Goal: Find specific page/section: Find specific page/section

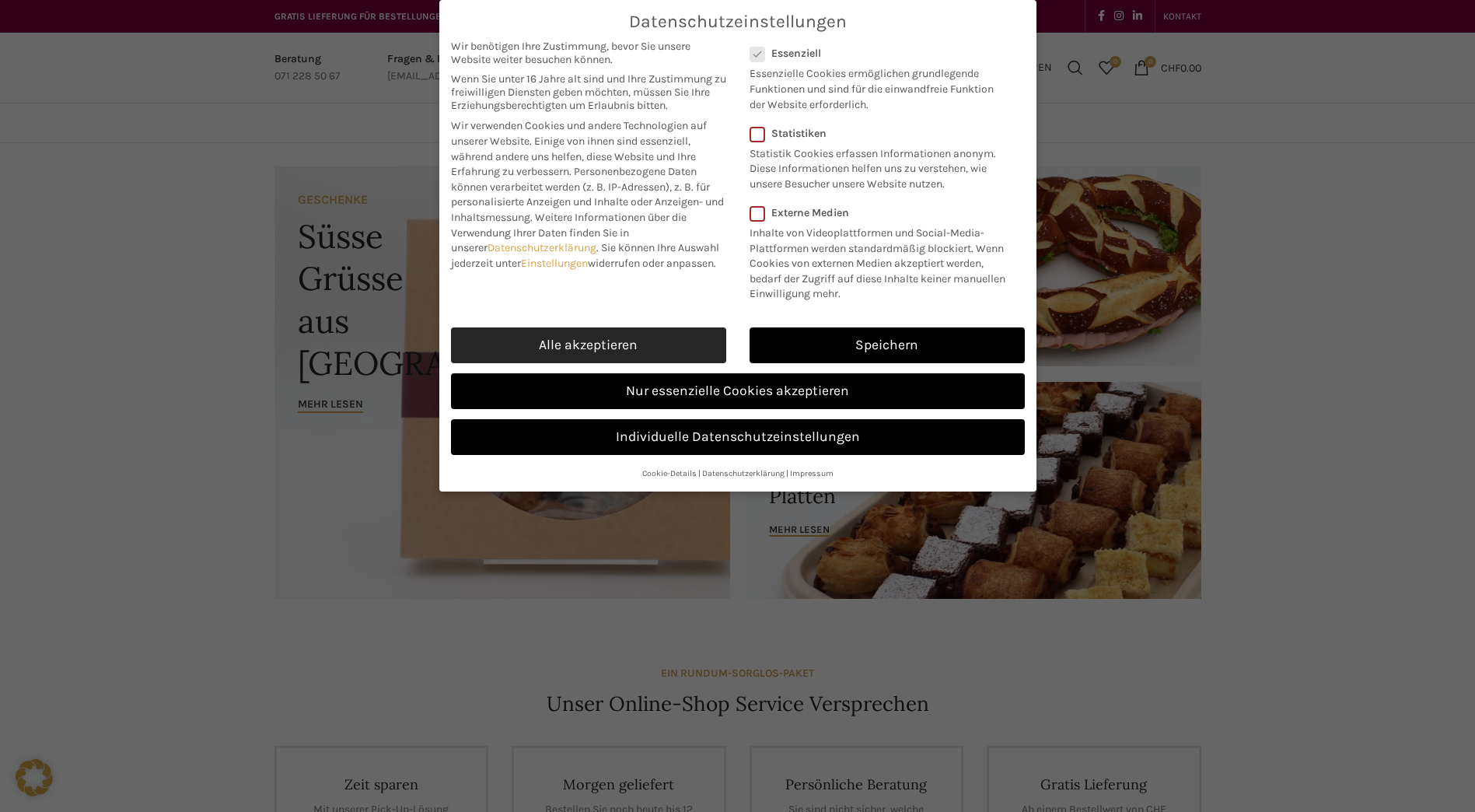
click at [576, 339] on link "Alle akzeptieren" at bounding box center [588, 345] width 276 height 36
checkbox input "true"
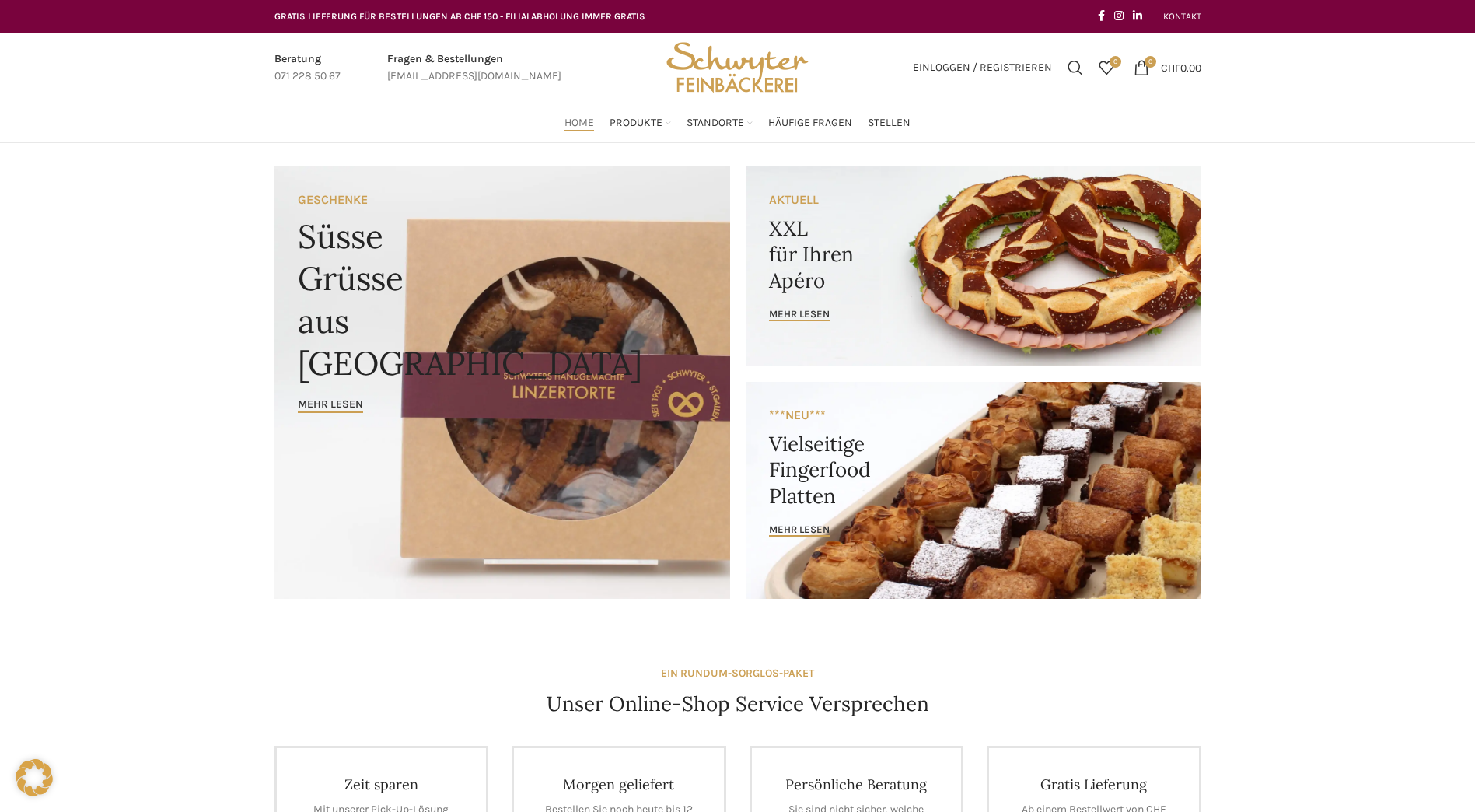
click at [910, 443] on link "Banner link" at bounding box center [974, 491] width 456 height 217
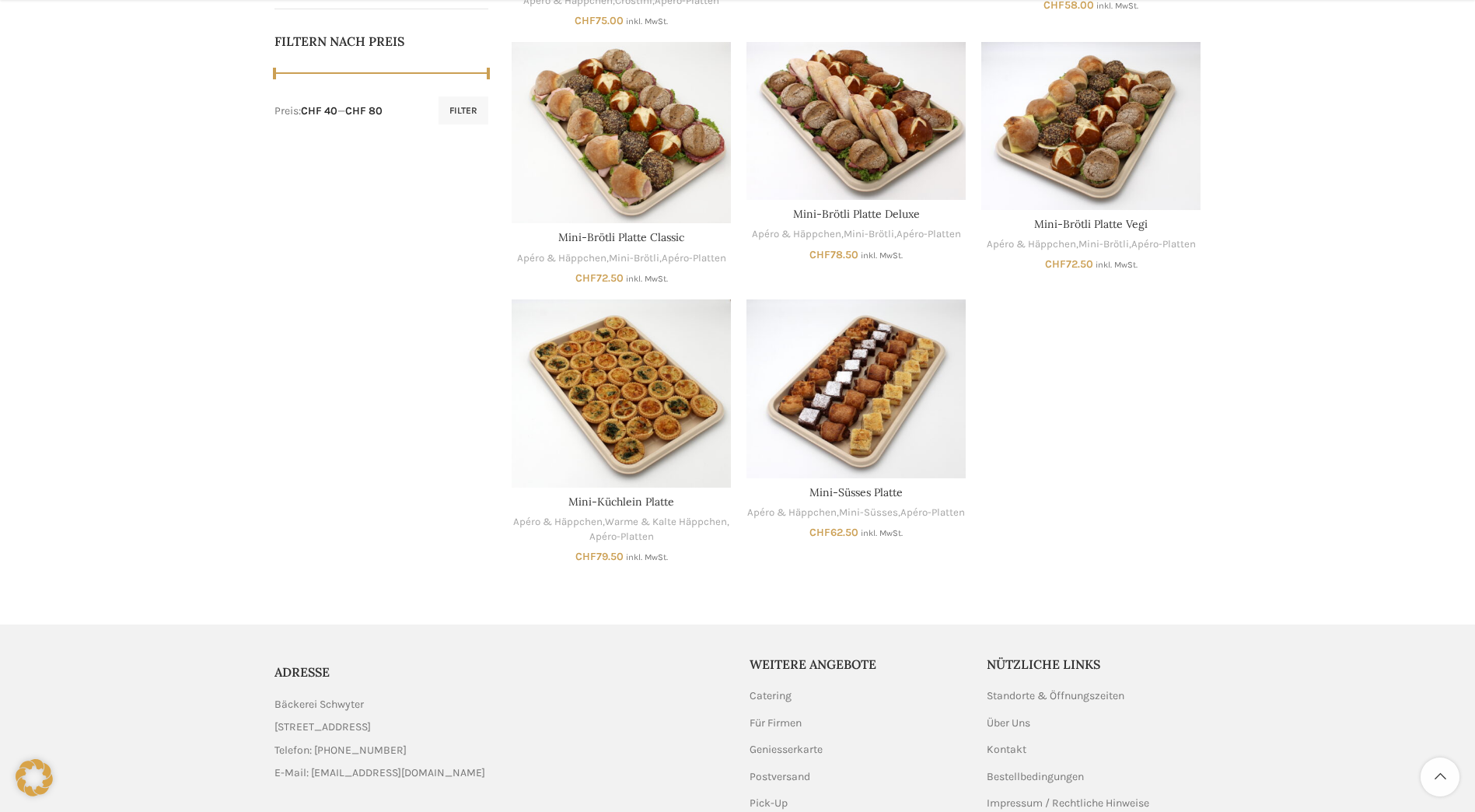
scroll to position [778, 0]
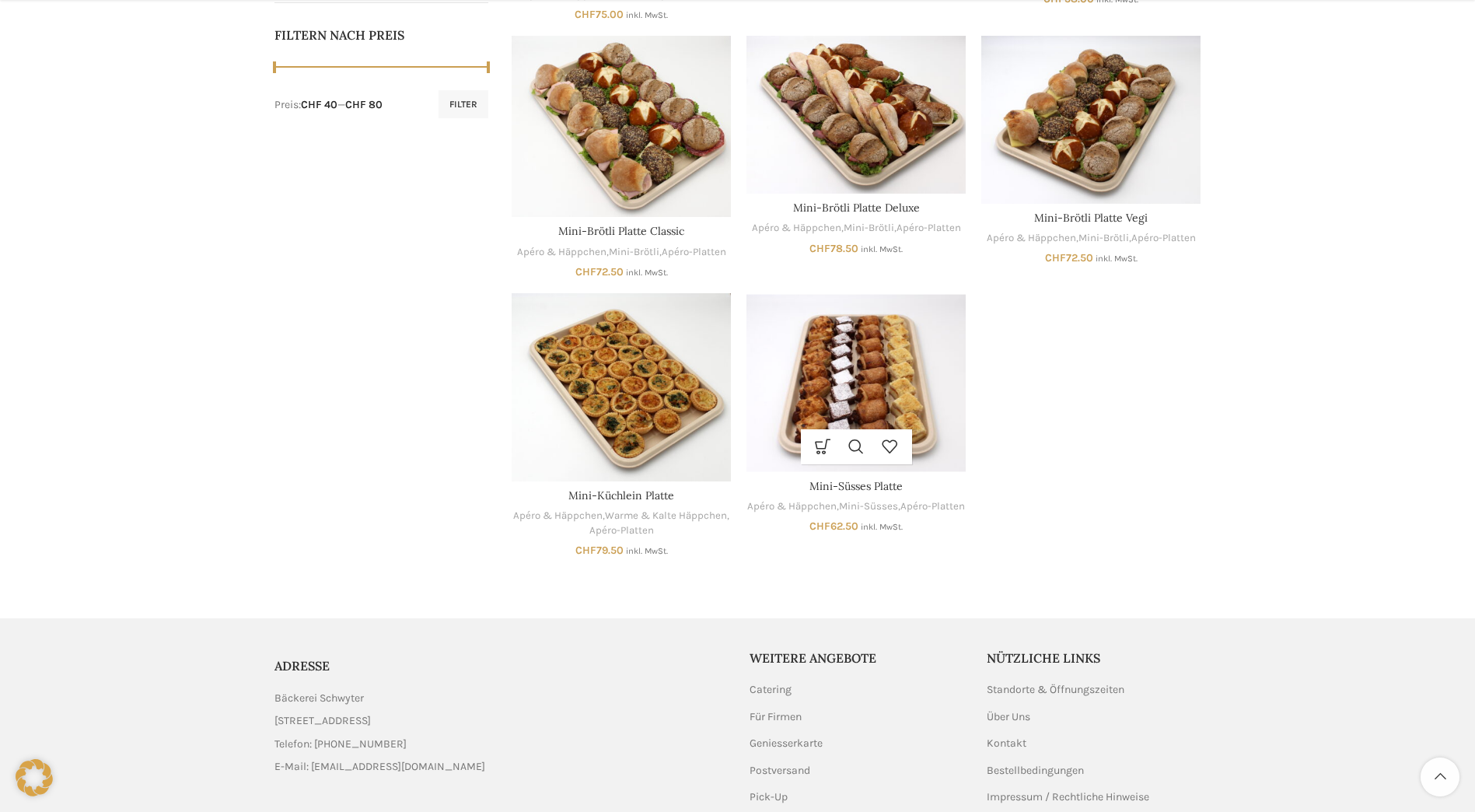
click at [857, 383] on img "Mini-Süsses Platte" at bounding box center [856, 382] width 219 height 179
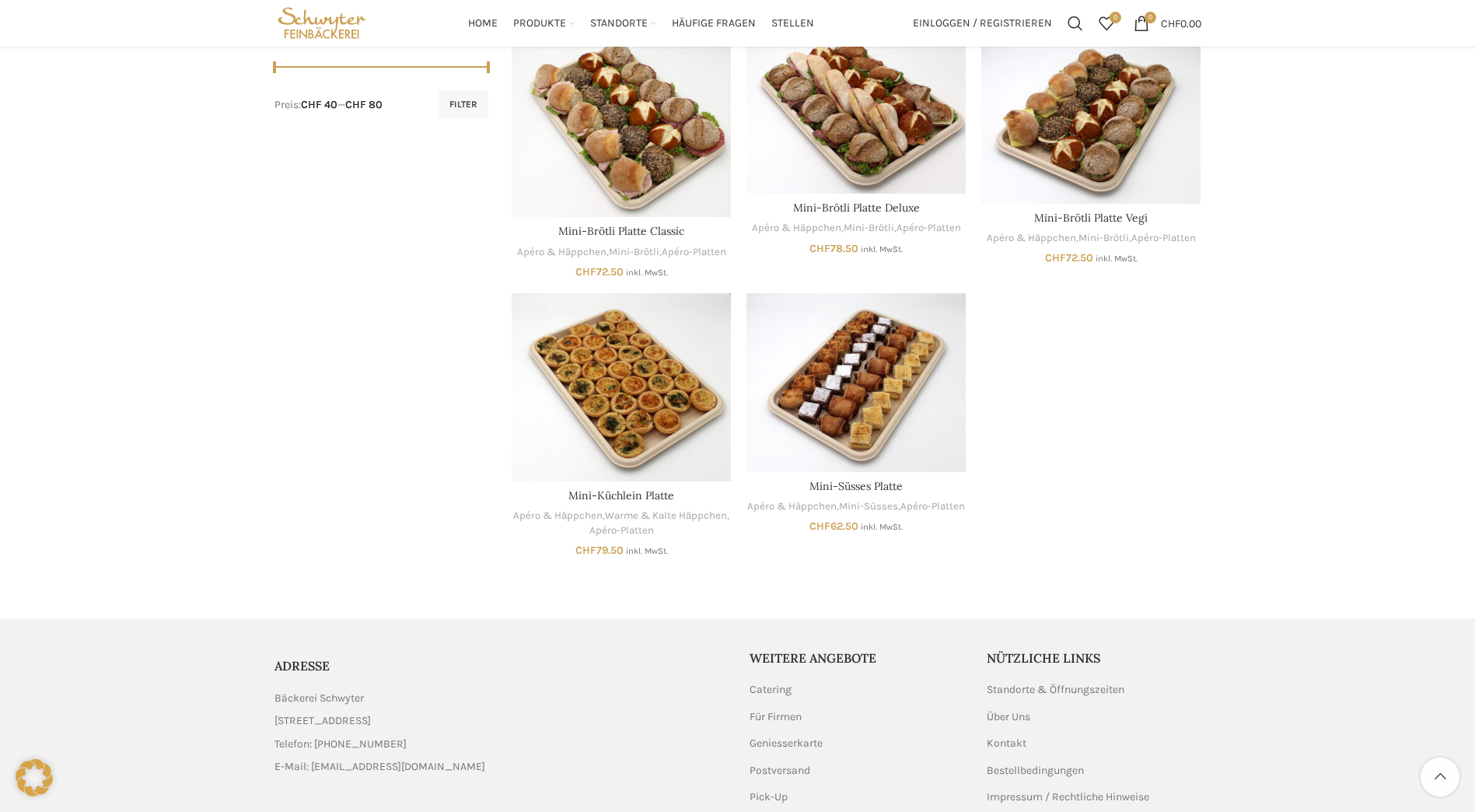
scroll to position [544, 0]
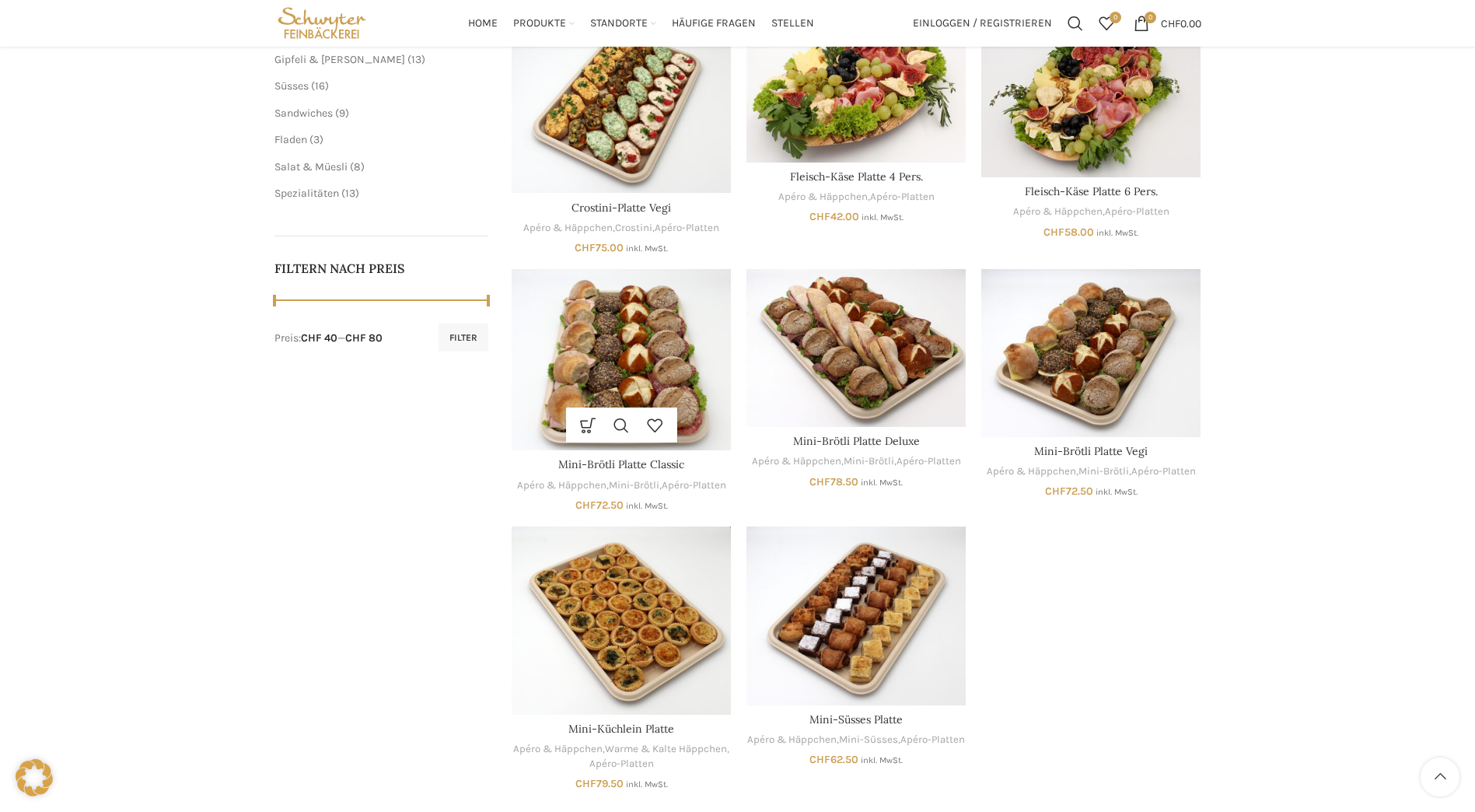
click at [623, 349] on img "Mini-Brötli Platte Classic" at bounding box center [622, 360] width 219 height 182
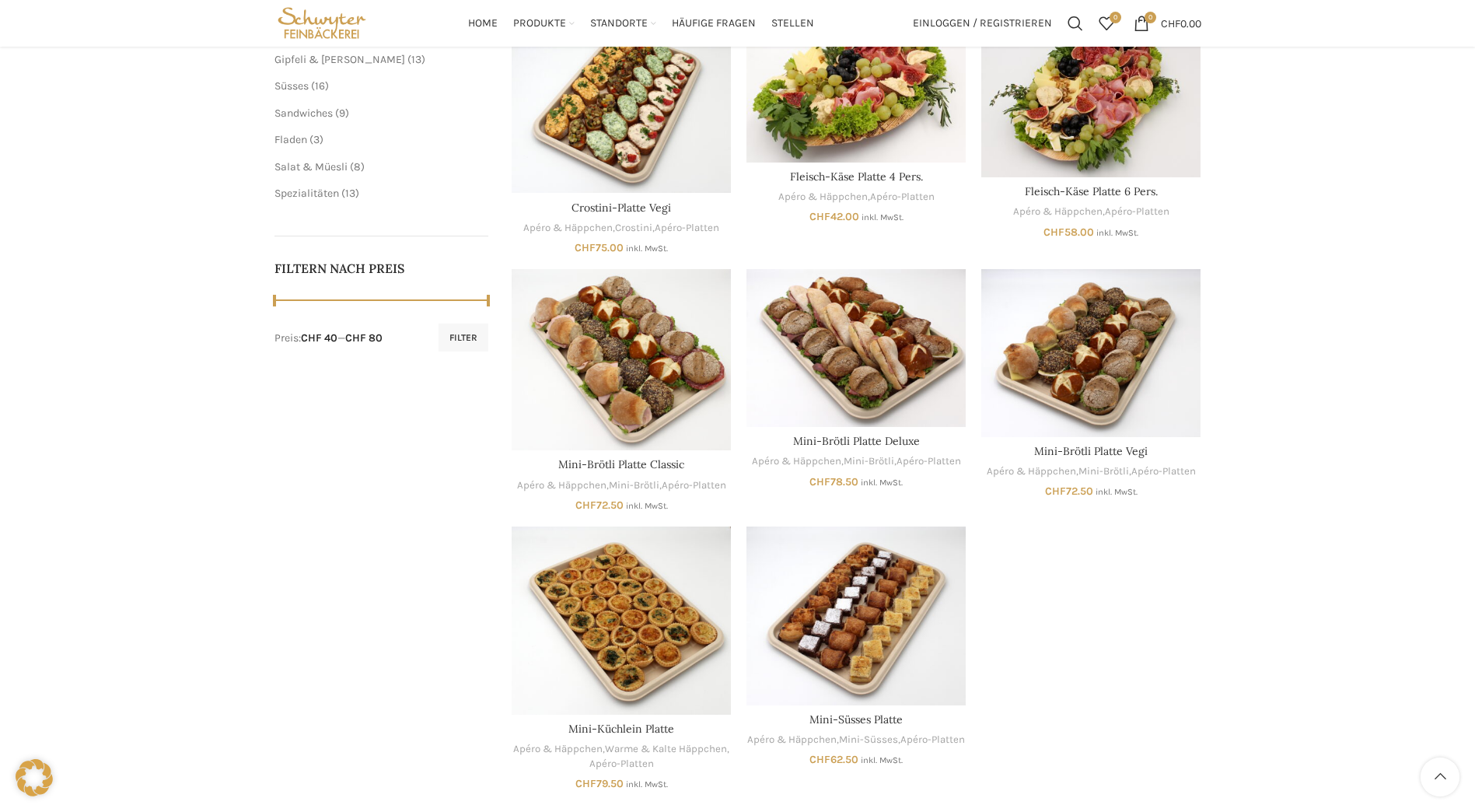
click at [316, 22] on img "Site logo" at bounding box center [323, 23] width 96 height 47
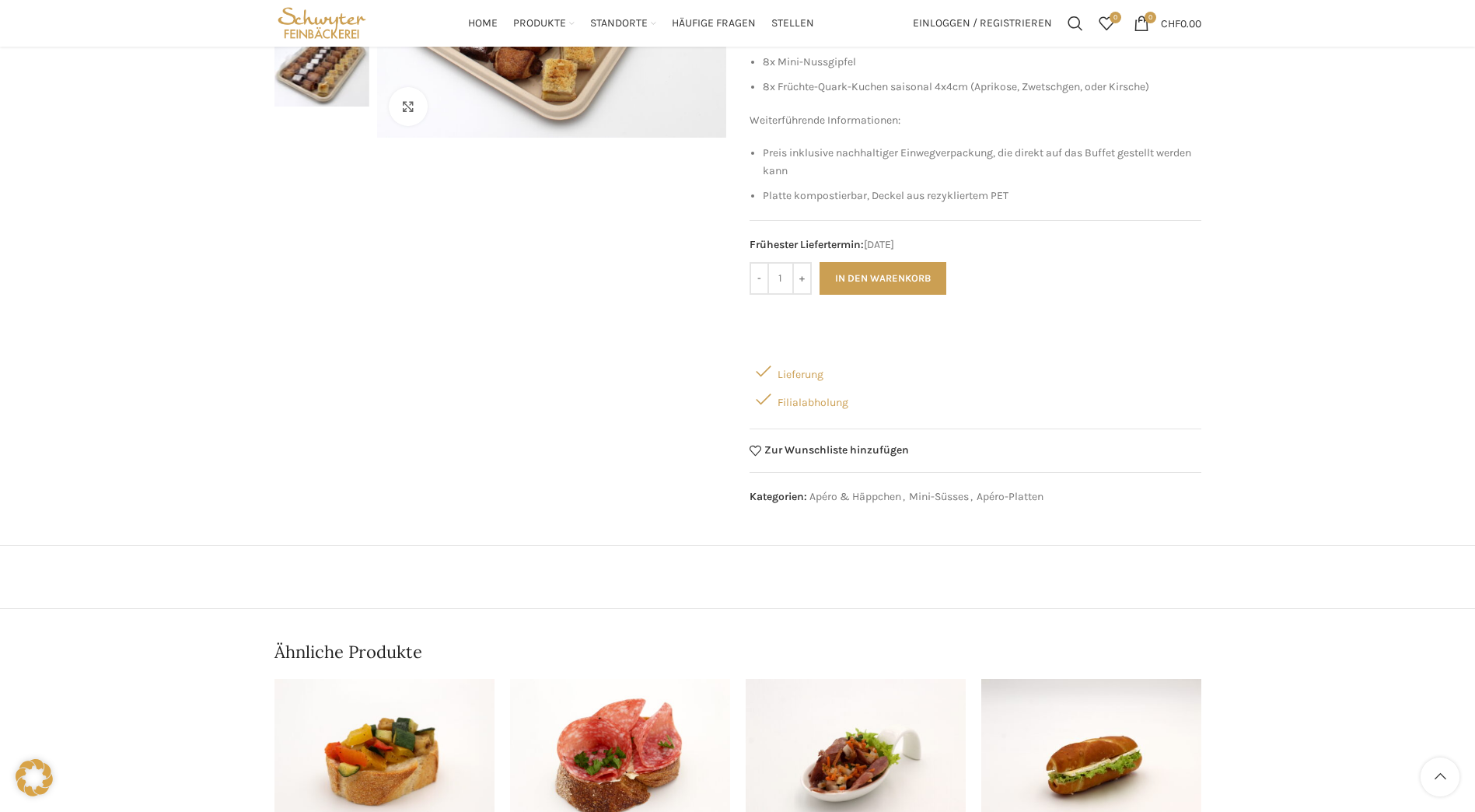
scroll to position [183, 0]
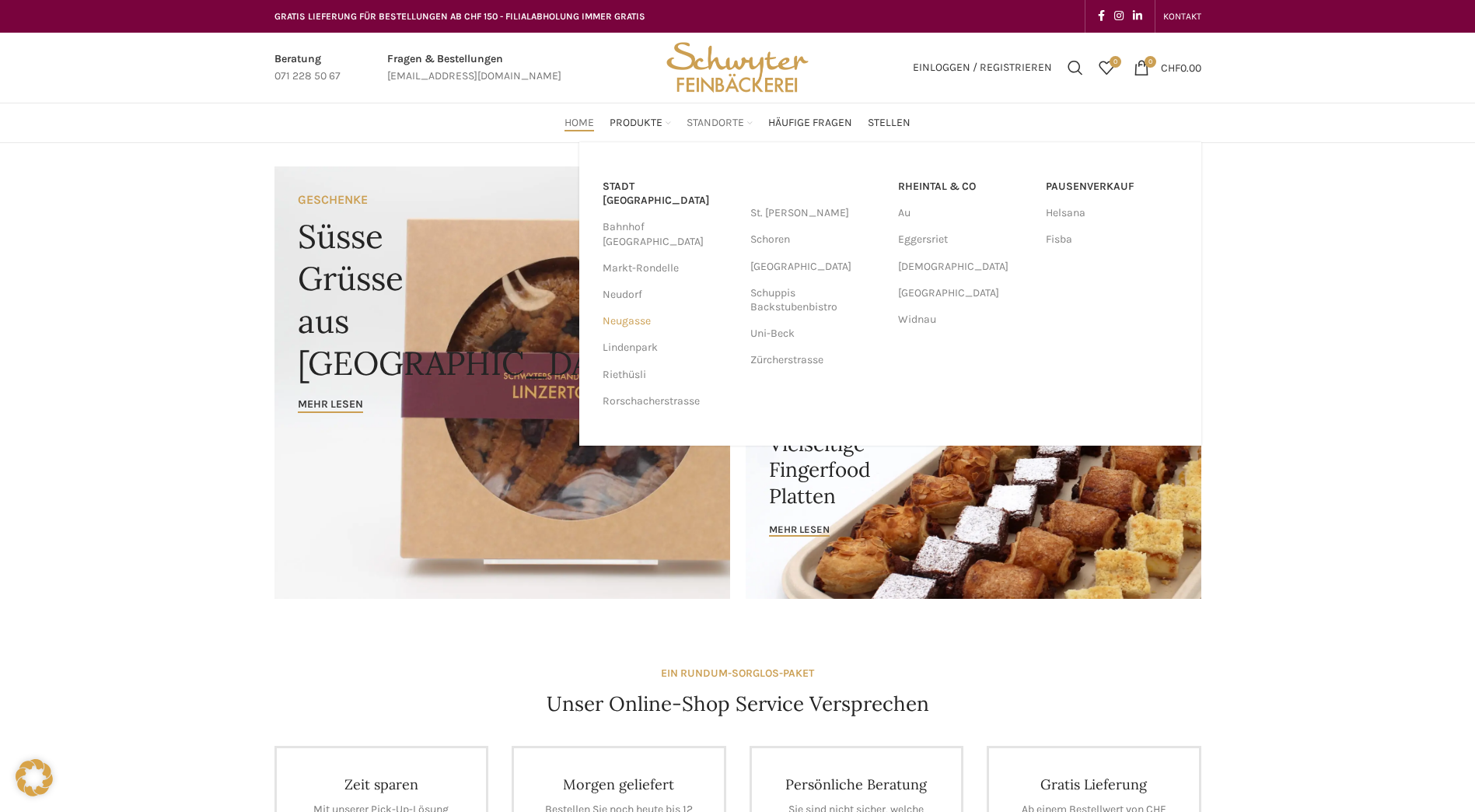
click at [626, 308] on link "Neugasse" at bounding box center [669, 321] width 132 height 26
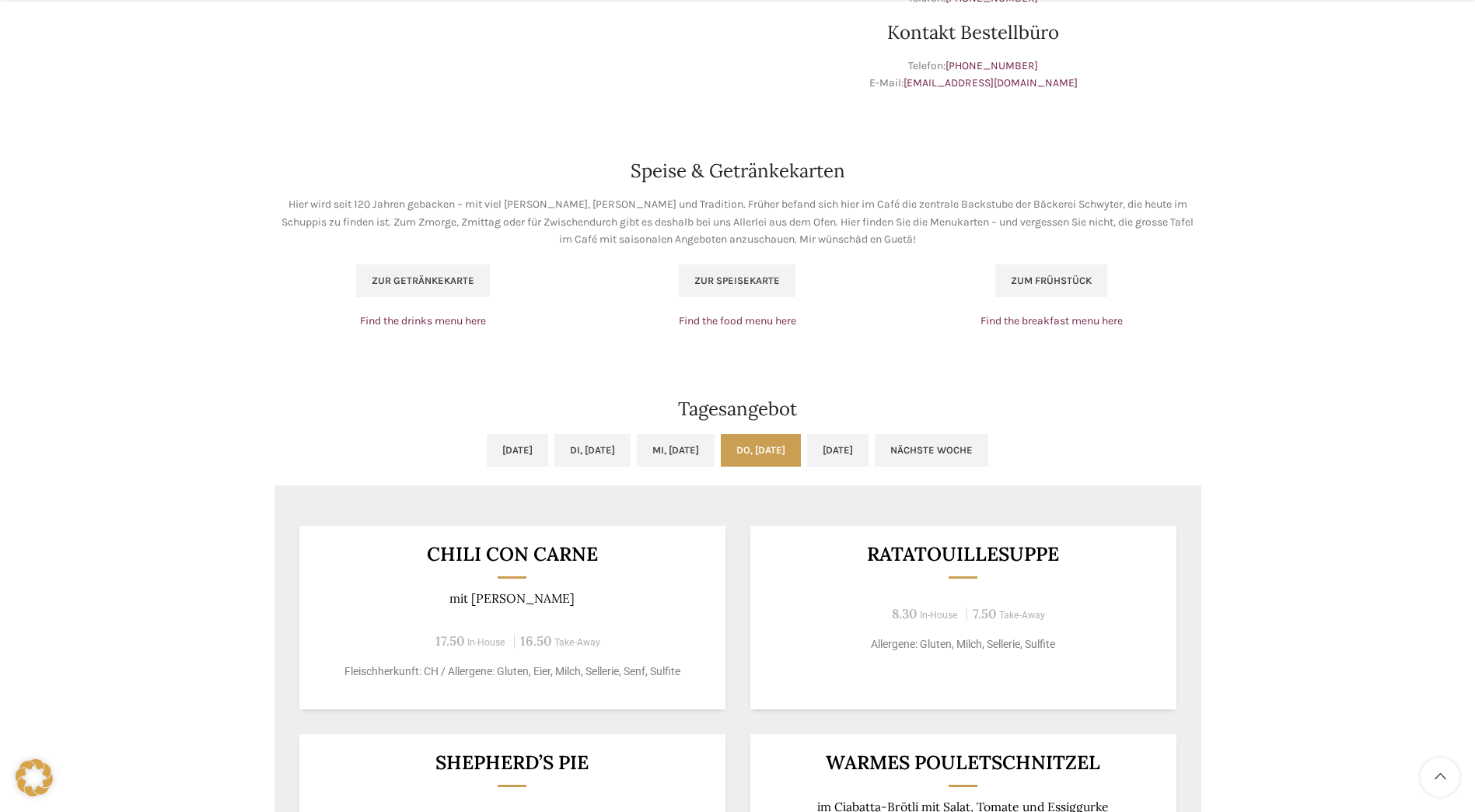
scroll to position [933, 0]
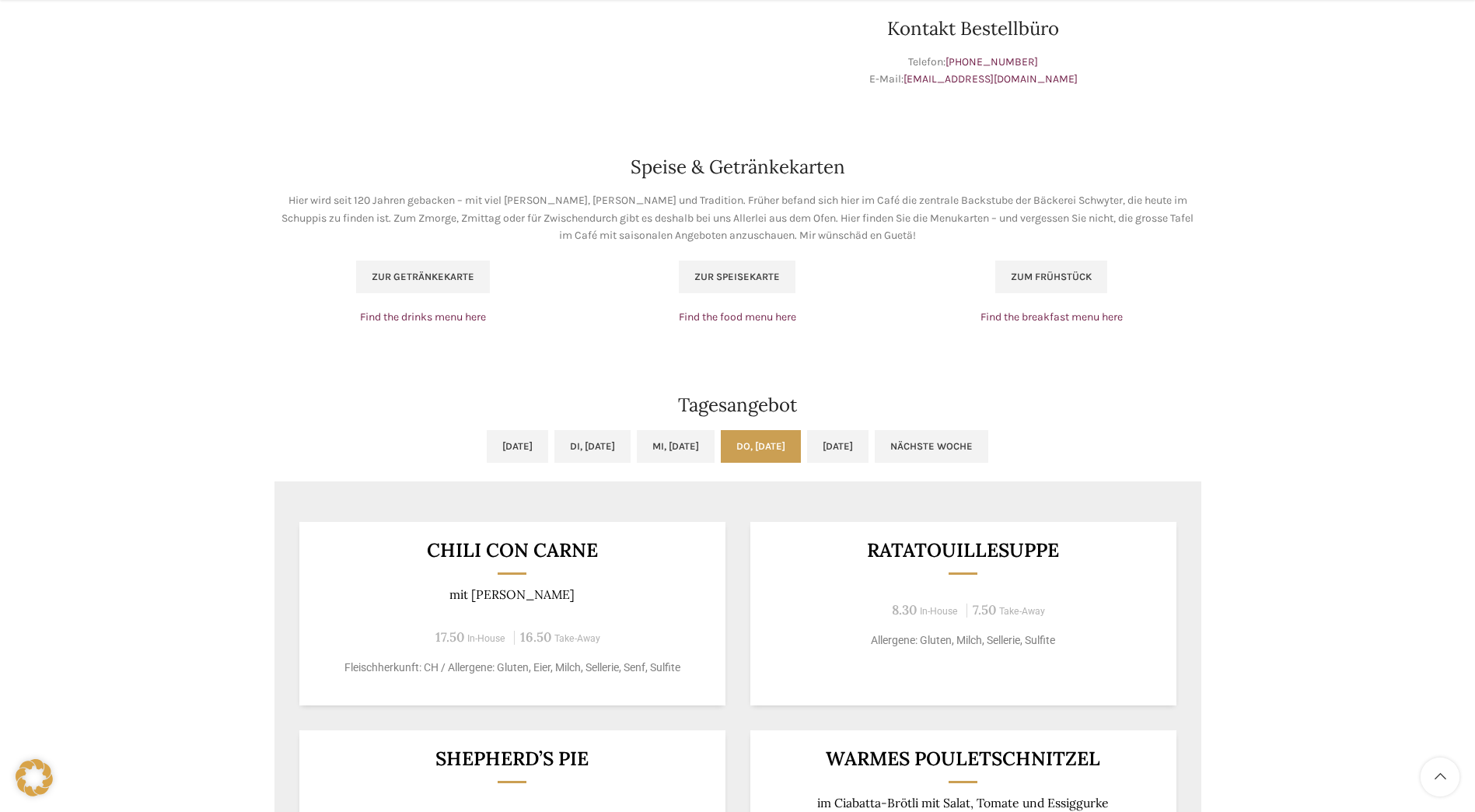
click at [778, 445] on link "Do, [DATE]" at bounding box center [761, 446] width 80 height 32
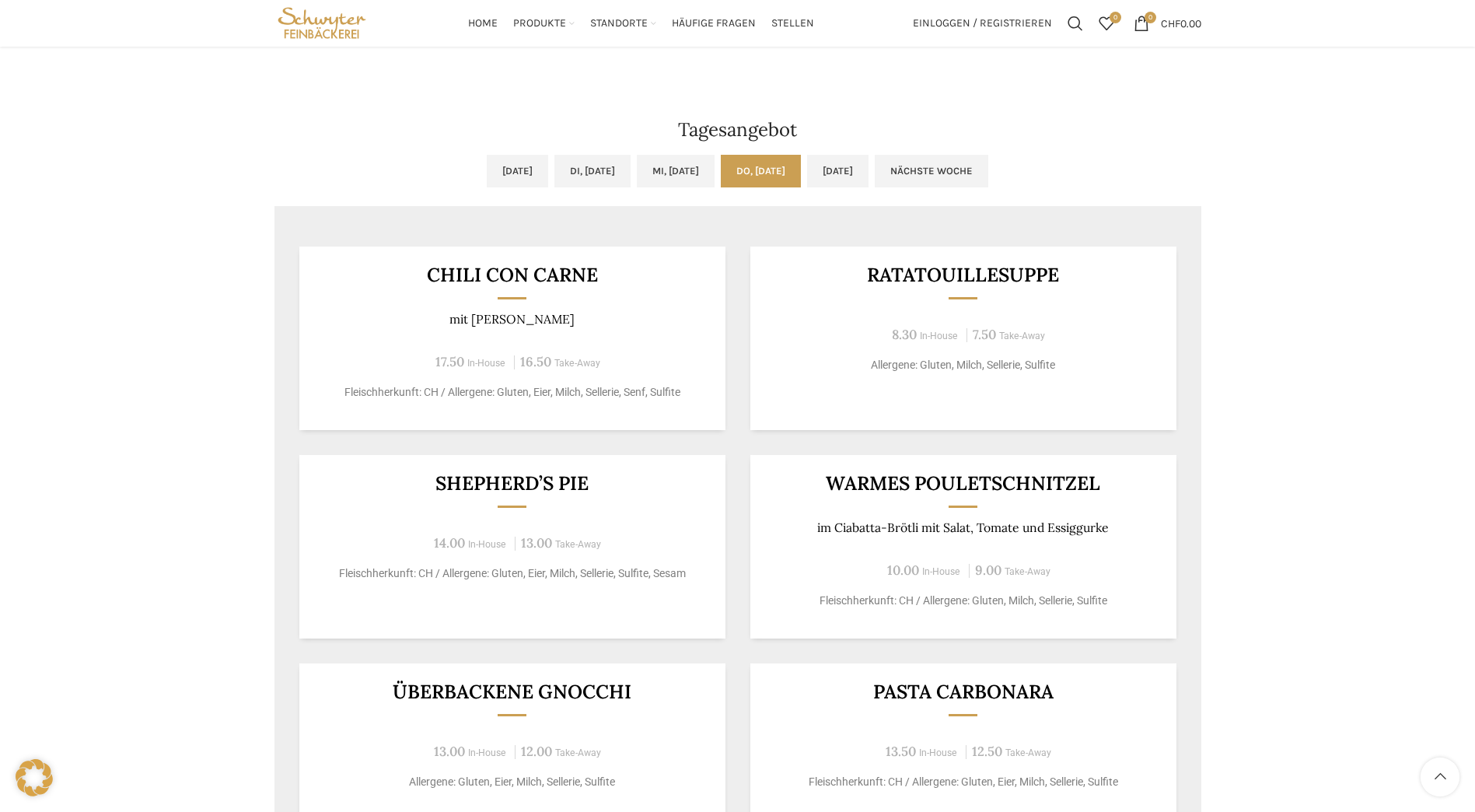
scroll to position [1089, 0]
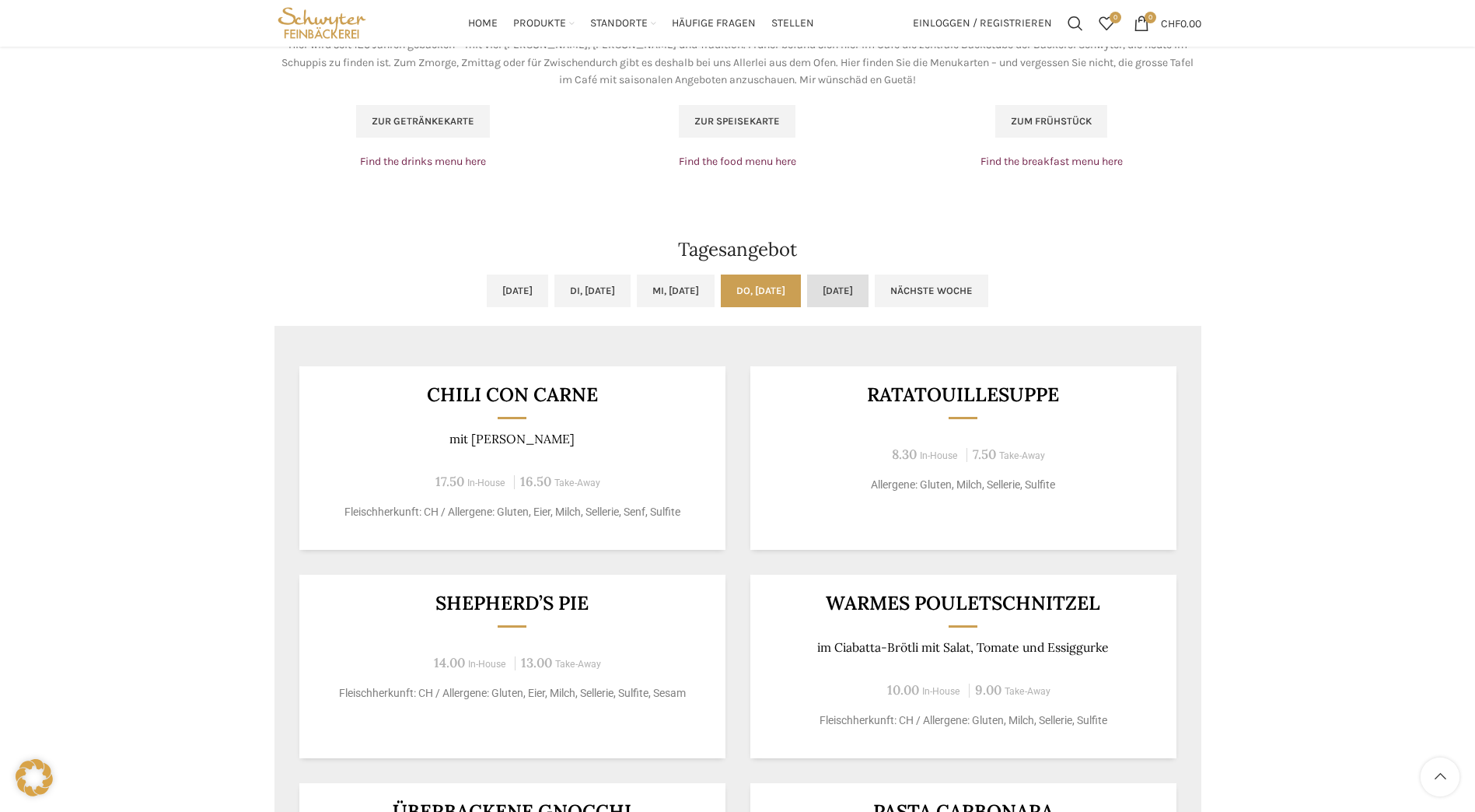
click at [869, 286] on link "[DATE]" at bounding box center [838, 290] width 62 height 32
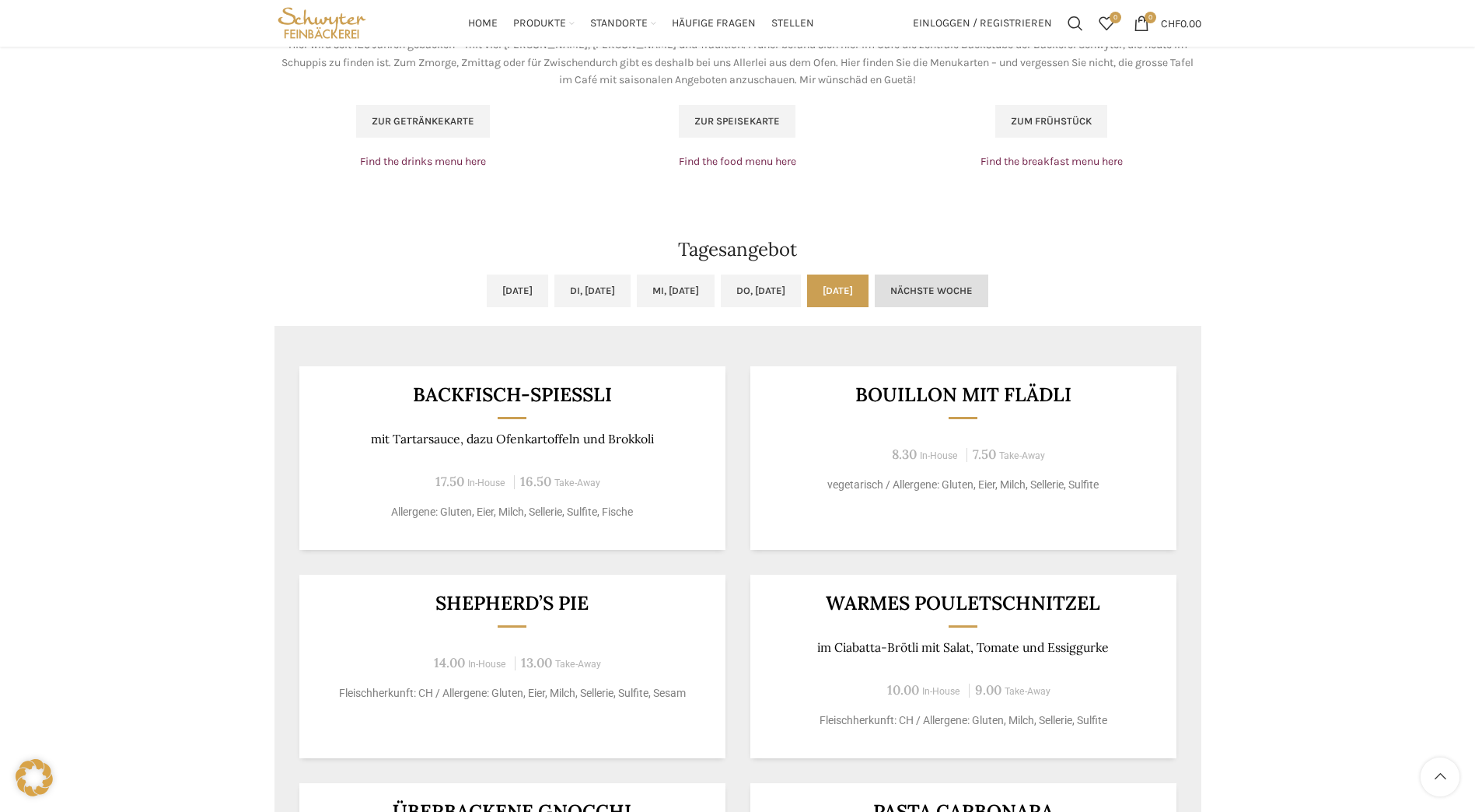
click at [985, 291] on link "Nächste Woche" at bounding box center [932, 290] width 113 height 32
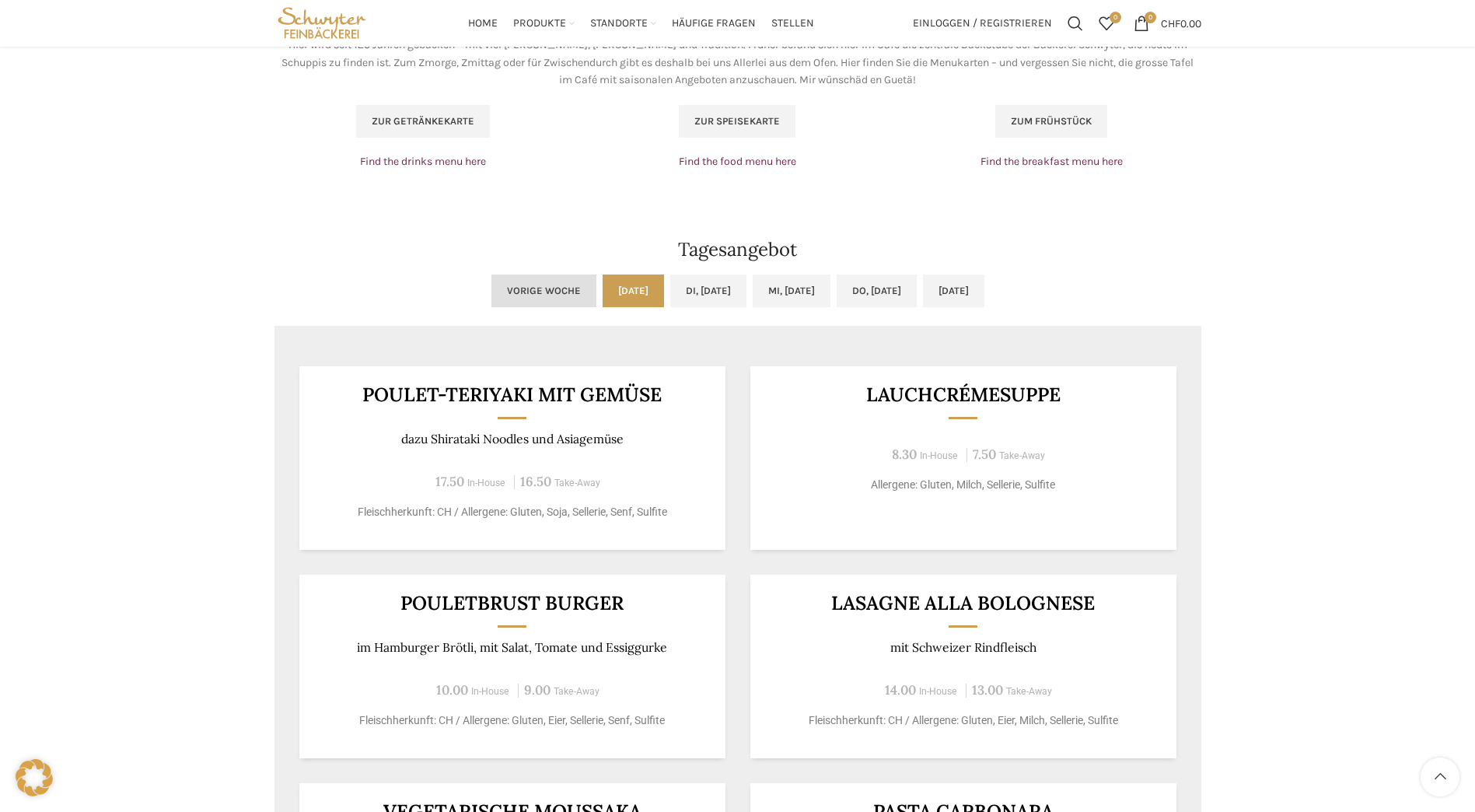
click at [492, 292] on link "Vorige Woche" at bounding box center [543, 290] width 105 height 32
